Goal: Task Accomplishment & Management: Complete application form

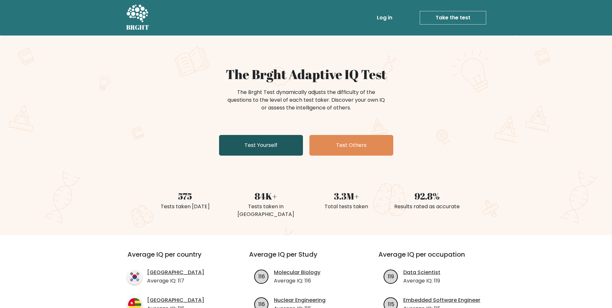
click at [240, 148] on link "Test Yourself" at bounding box center [261, 145] width 84 height 21
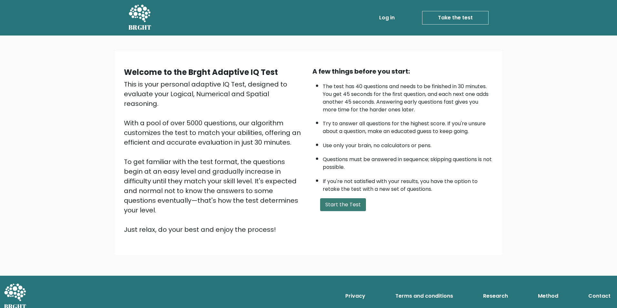
click at [344, 203] on button "Start the Test" at bounding box center [343, 204] width 46 height 13
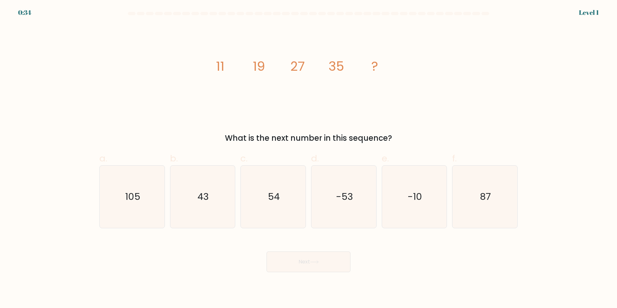
drag, startPoint x: 298, startPoint y: 61, endPoint x: 293, endPoint y: 65, distance: 6.7
drag, startPoint x: 293, startPoint y: 65, endPoint x: 213, endPoint y: 69, distance: 80.5
click at [212, 69] on icon "image/svg+xml 11 19 27 35 ?" at bounding box center [309, 71] width 194 height 92
click at [294, 195] on icon "54" at bounding box center [273, 197] width 62 height 62
click at [308, 158] on input "c. 54" at bounding box center [308, 156] width 0 height 4
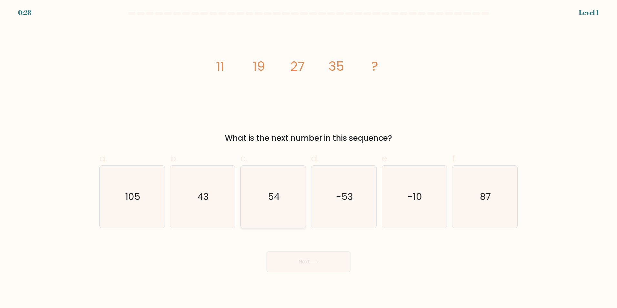
radio input "true"
click at [338, 257] on button "Next" at bounding box center [308, 261] width 84 height 21
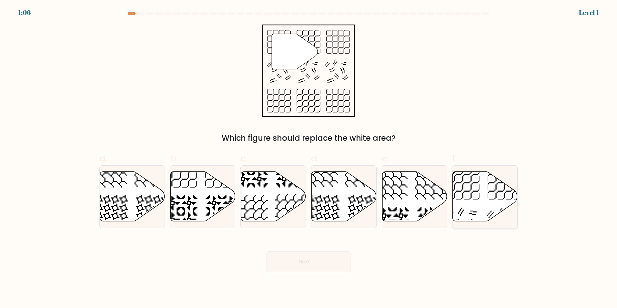
click at [474, 188] on icon at bounding box center [485, 196] width 65 height 50
click at [309, 158] on input "f." at bounding box center [308, 156] width 0 height 4
radio input "true"
click at [328, 259] on button "Next" at bounding box center [308, 261] width 84 height 21
